Goal: Subscribe to service/newsletter

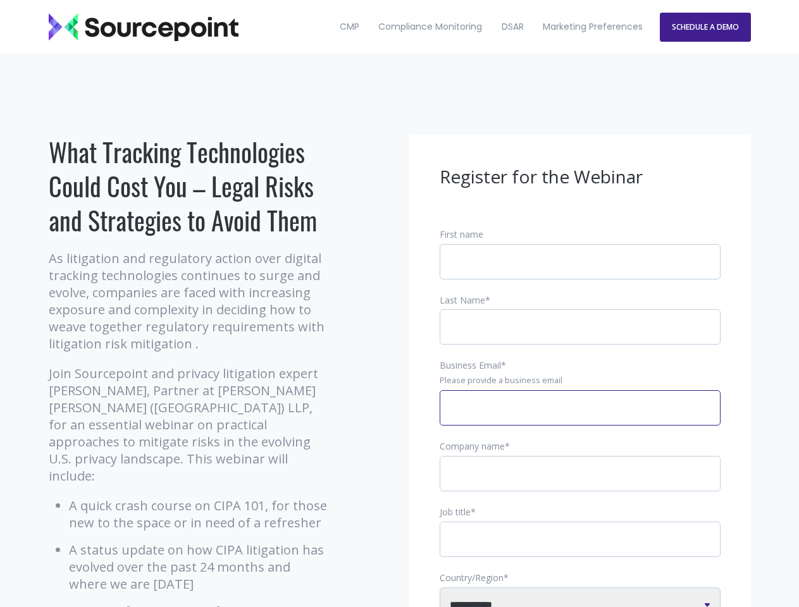
click at [580, 418] on input "Business Email *" at bounding box center [579, 407] width 281 height 35
